Goal: Task Accomplishment & Management: Manage account settings

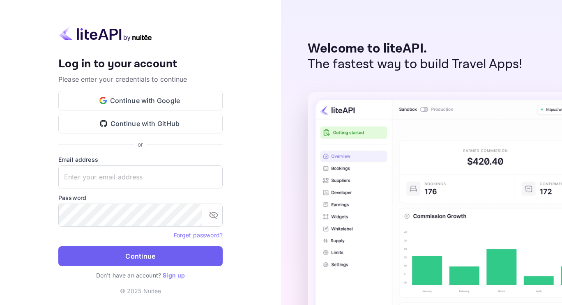
type input "[EMAIL_ADDRESS][DOMAIN_NAME]"
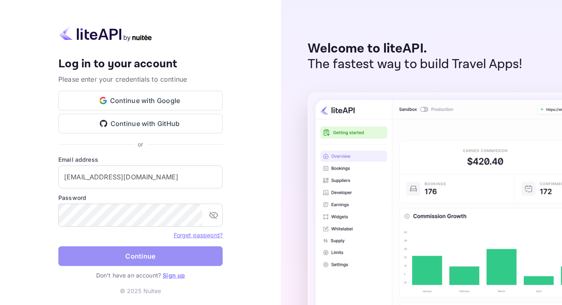
click at [138, 255] on button "Continue" at bounding box center [140, 256] width 164 height 20
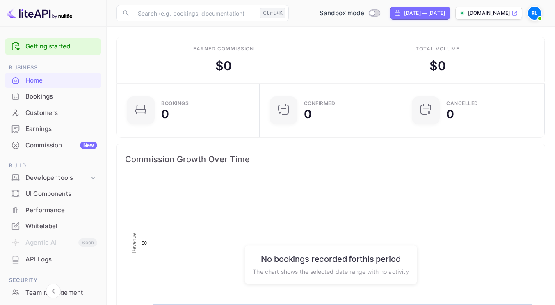
scroll to position [127, 132]
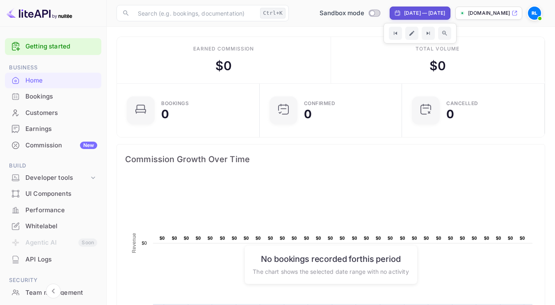
click at [486, 12] on p "[DOMAIN_NAME]" at bounding box center [489, 12] width 42 height 7
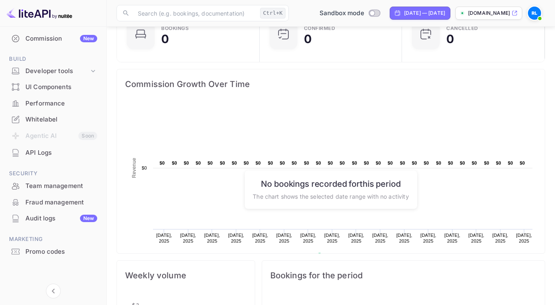
scroll to position [80, 0]
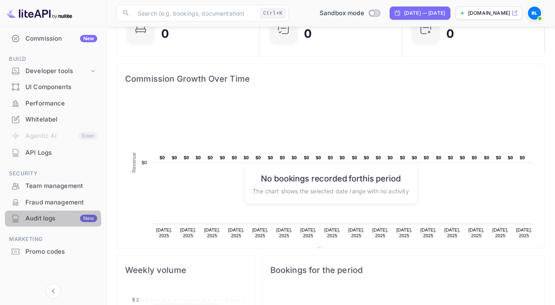
click at [36, 222] on div "Audit logs New" at bounding box center [61, 218] width 72 height 9
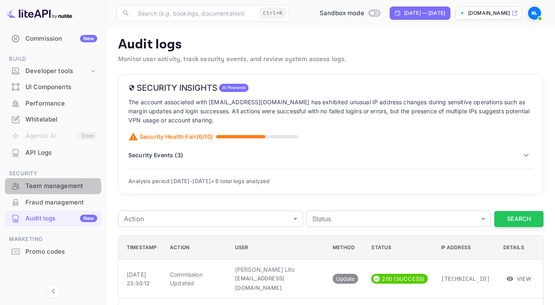
click at [38, 192] on div "Team management" at bounding box center [53, 186] width 96 height 16
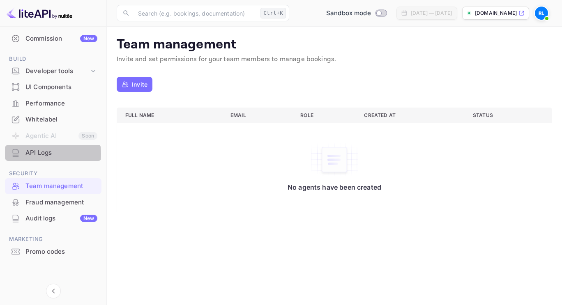
click at [44, 154] on div "API Logs" at bounding box center [61, 152] width 72 height 9
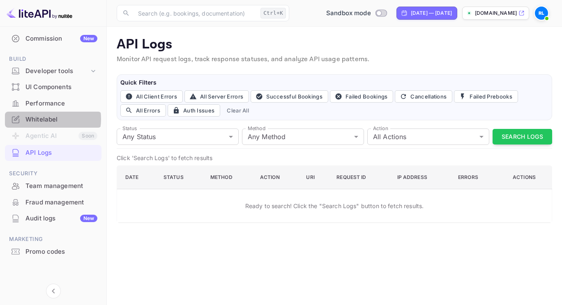
click at [46, 119] on div "Whitelabel" at bounding box center [61, 119] width 72 height 9
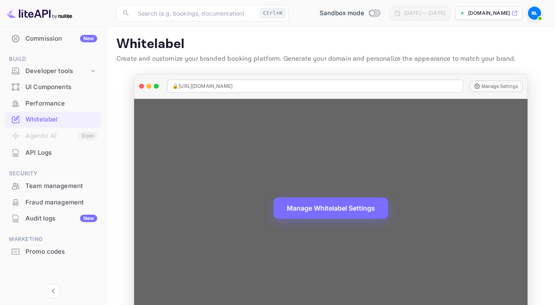
scroll to position [23, 0]
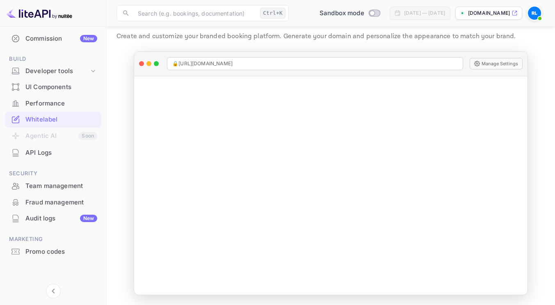
click at [50, 40] on div "Commission New" at bounding box center [61, 38] width 72 height 9
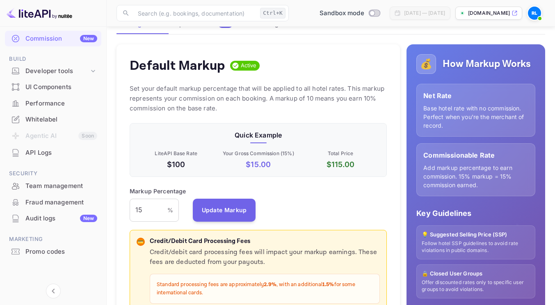
scroll to position [87, 0]
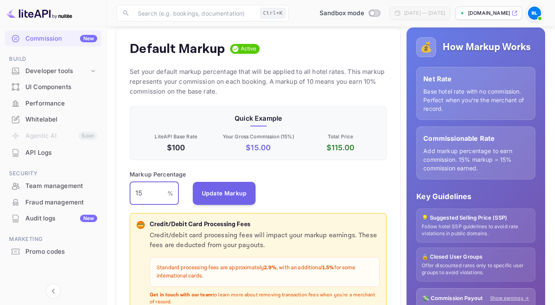
click at [156, 200] on input "15" at bounding box center [149, 193] width 38 height 23
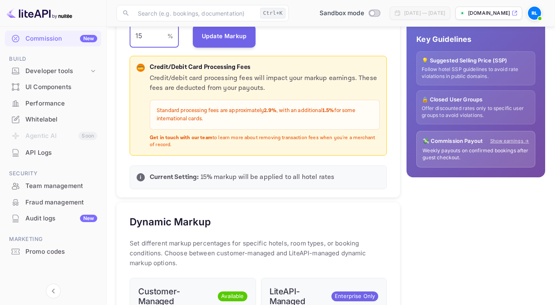
scroll to position [0, 0]
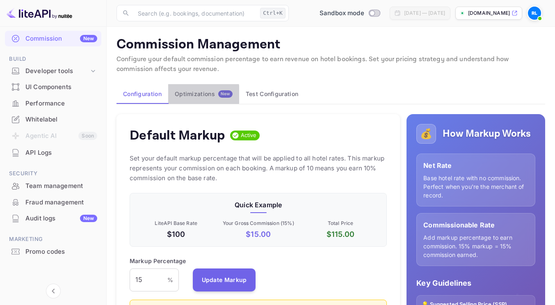
click at [193, 94] on div "Optimizations New" at bounding box center [204, 93] width 58 height 7
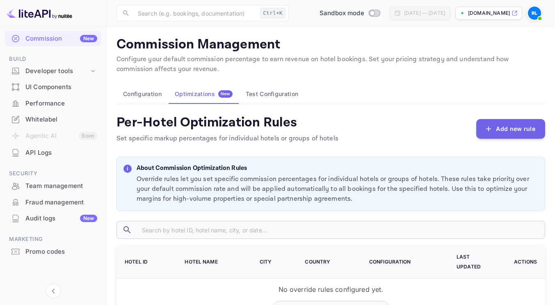
scroll to position [0, 0]
click at [267, 89] on button "Test Configuration" at bounding box center [272, 94] width 66 height 20
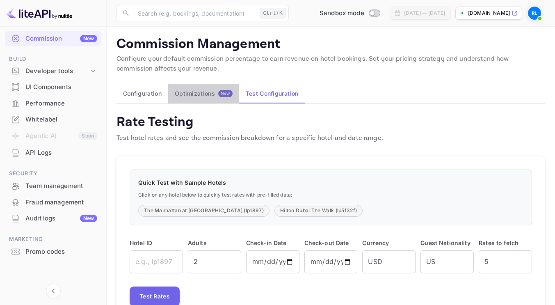
click at [190, 92] on div "Optimizations New" at bounding box center [204, 93] width 58 height 7
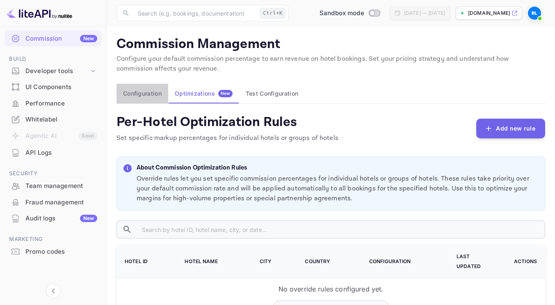
click at [130, 92] on button "Configuration" at bounding box center [143, 94] width 52 height 20
